Goal: Find specific page/section: Find specific page/section

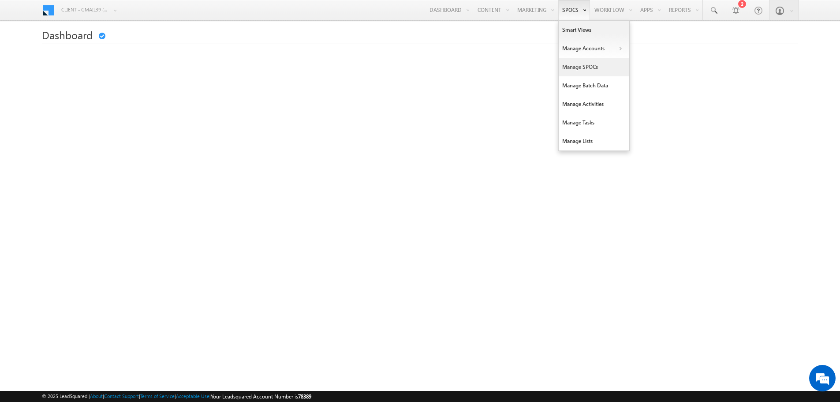
click at [575, 71] on link "Manage SPOCs" at bounding box center [593, 67] width 71 height 19
